Goal: Obtain resource: Download file/media

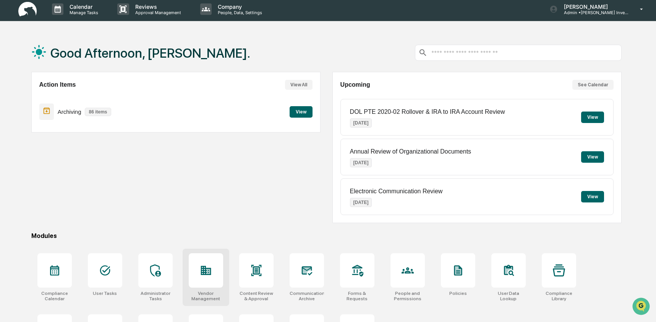
scroll to position [3, 0]
click at [201, 274] on icon at bounding box center [206, 269] width 10 height 9
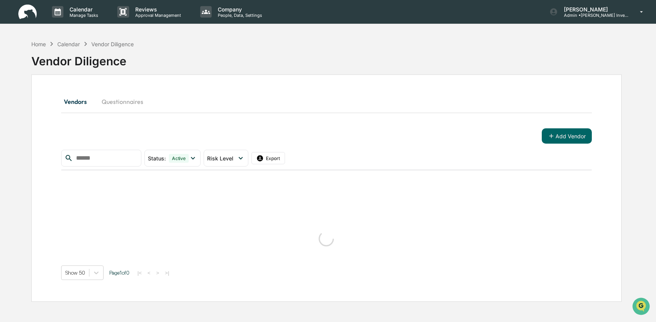
click at [124, 102] on button "Questionnaires" at bounding box center [122, 101] width 54 height 18
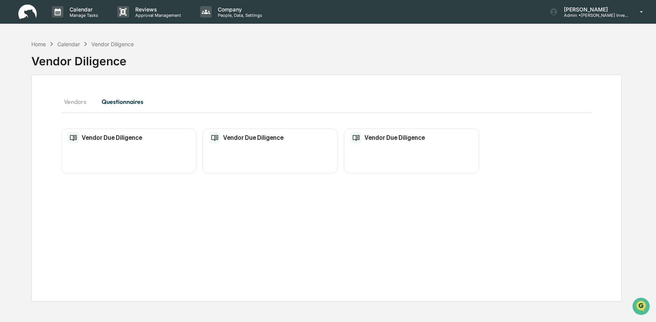
click at [66, 100] on button "Vendors" at bounding box center [78, 101] width 34 height 18
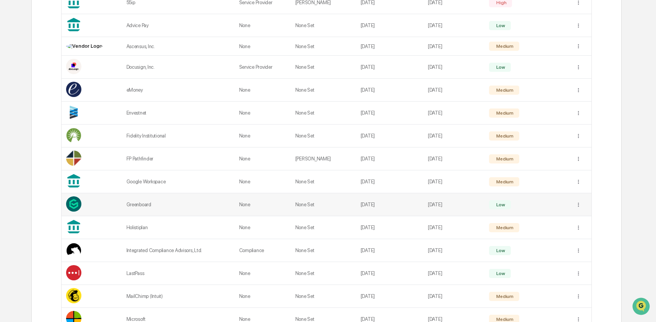
click at [171, 202] on div "Greenboard" at bounding box center [178, 205] width 104 height 6
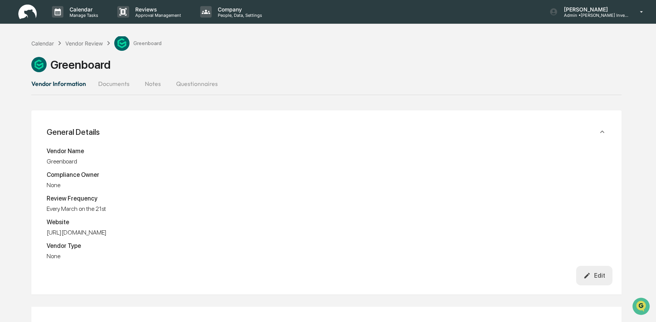
click at [123, 86] on button "Documents" at bounding box center [114, 83] width 44 height 18
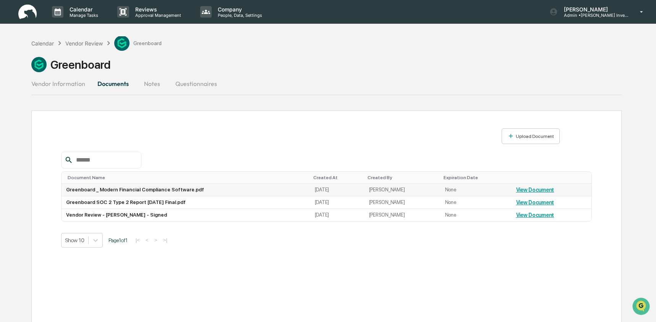
click at [552, 189] on link "View Document" at bounding box center [535, 190] width 38 height 6
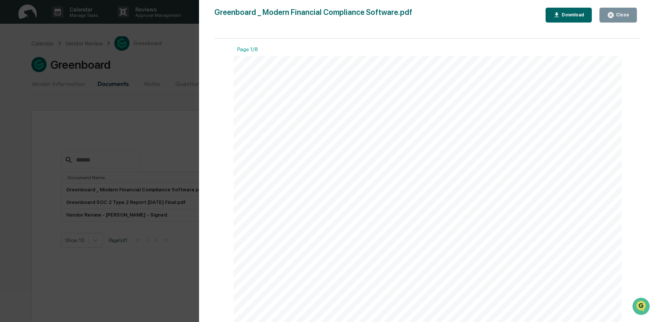
click at [554, 14] on icon "button" at bounding box center [556, 14] width 7 height 7
click at [97, 212] on div "Version History [DATE] 03:27 PM [PERSON_NAME] Greenboard _ Modern Financial Com…" at bounding box center [328, 161] width 656 height 322
